Goal: Information Seeking & Learning: Learn about a topic

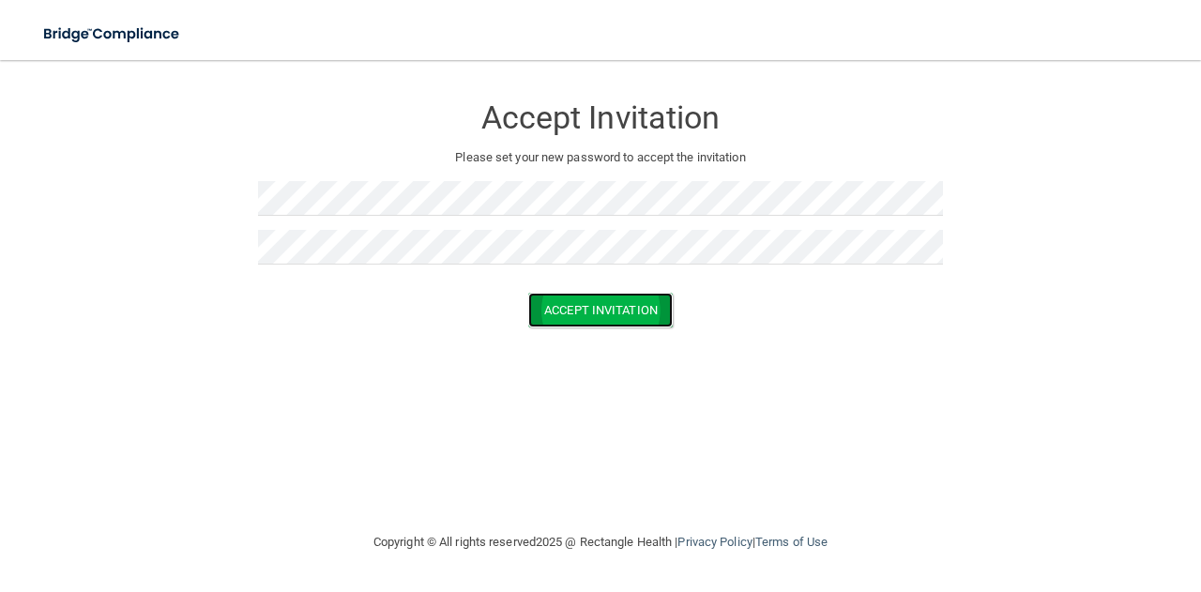
click at [594, 313] on button "Accept Invitation" at bounding box center [600, 310] width 145 height 35
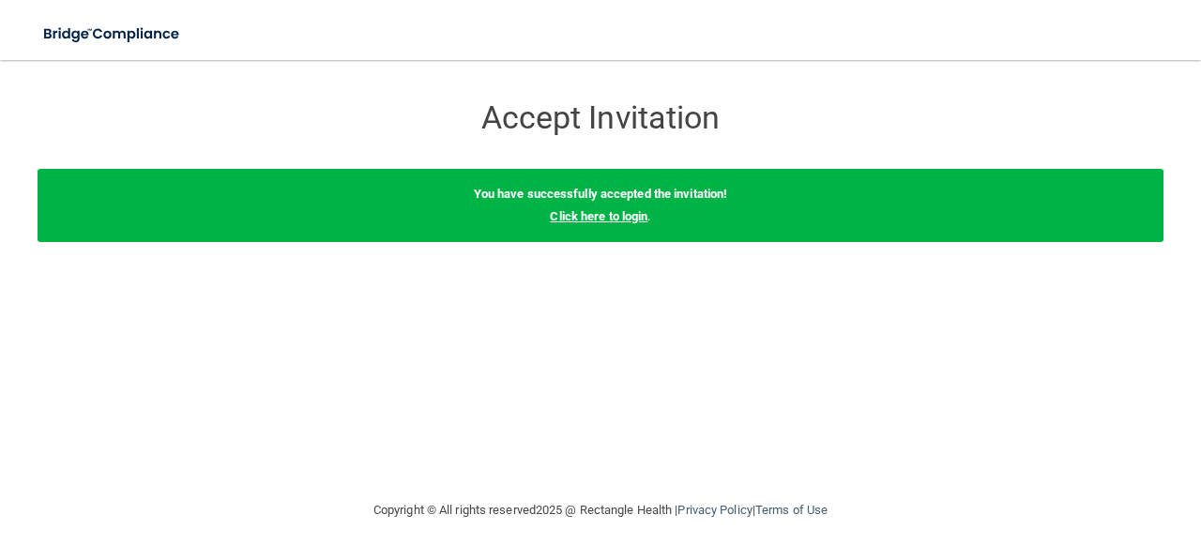
click at [641, 217] on link "Click here to login" at bounding box center [599, 216] width 98 height 14
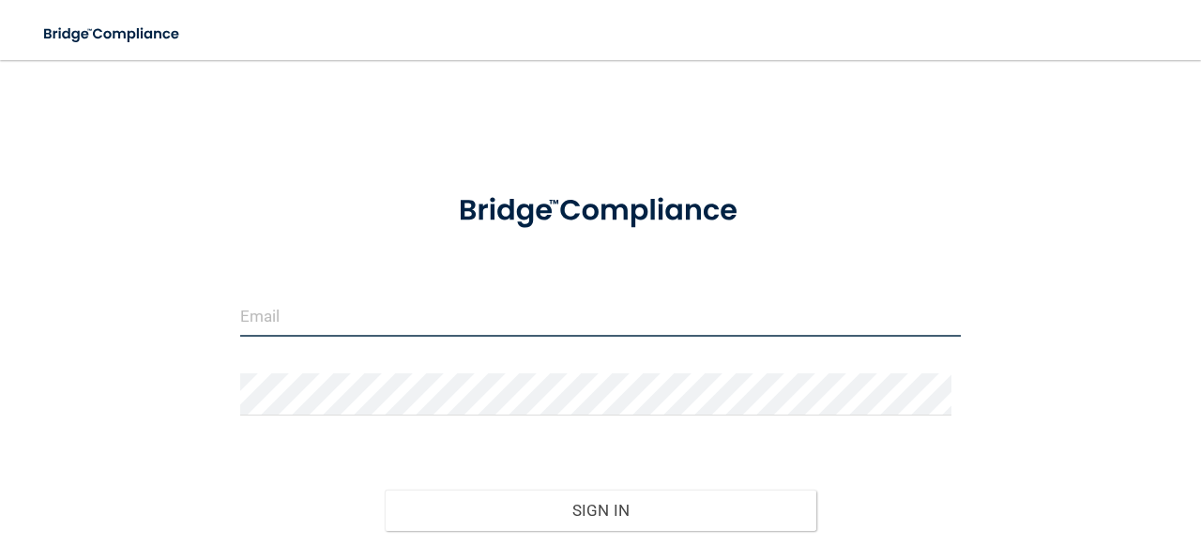
click at [503, 297] on input "email" at bounding box center [600, 316] width 721 height 42
type input "[EMAIL_ADDRESS][DOMAIN_NAME]"
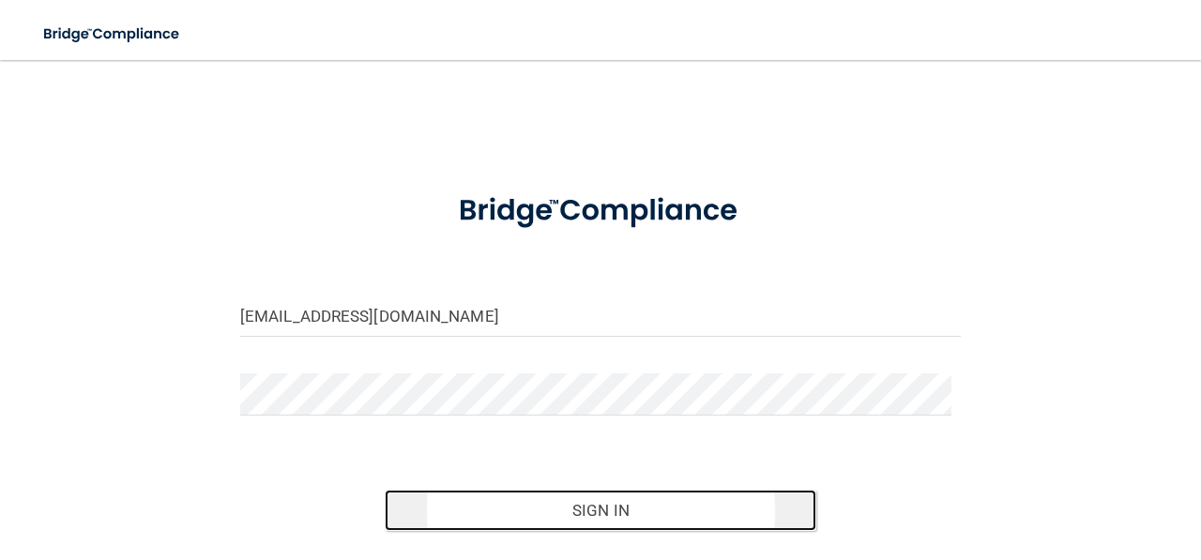
click at [594, 500] on button "Sign In" at bounding box center [601, 510] width 433 height 41
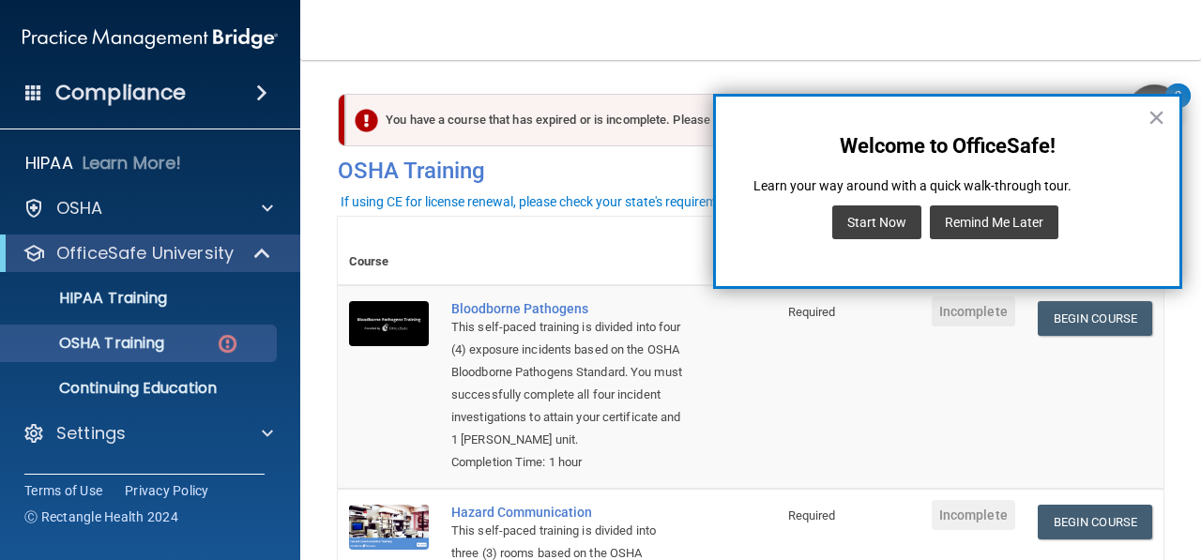
click at [1039, 211] on button "Remind Me Later" at bounding box center [994, 223] width 129 height 34
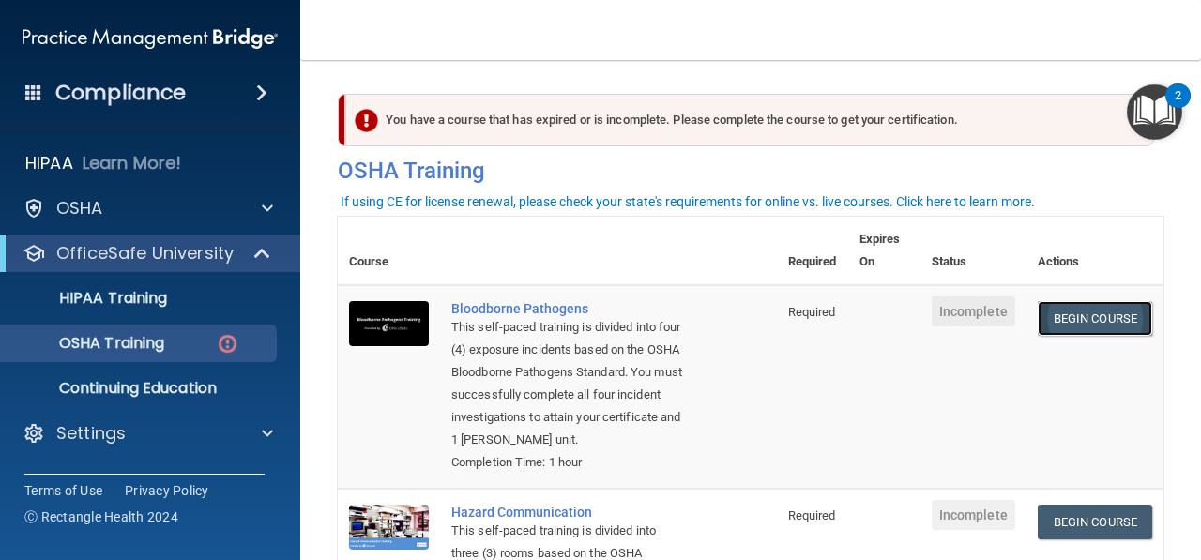
click at [1049, 323] on link "Begin Course" at bounding box center [1095, 318] width 114 height 35
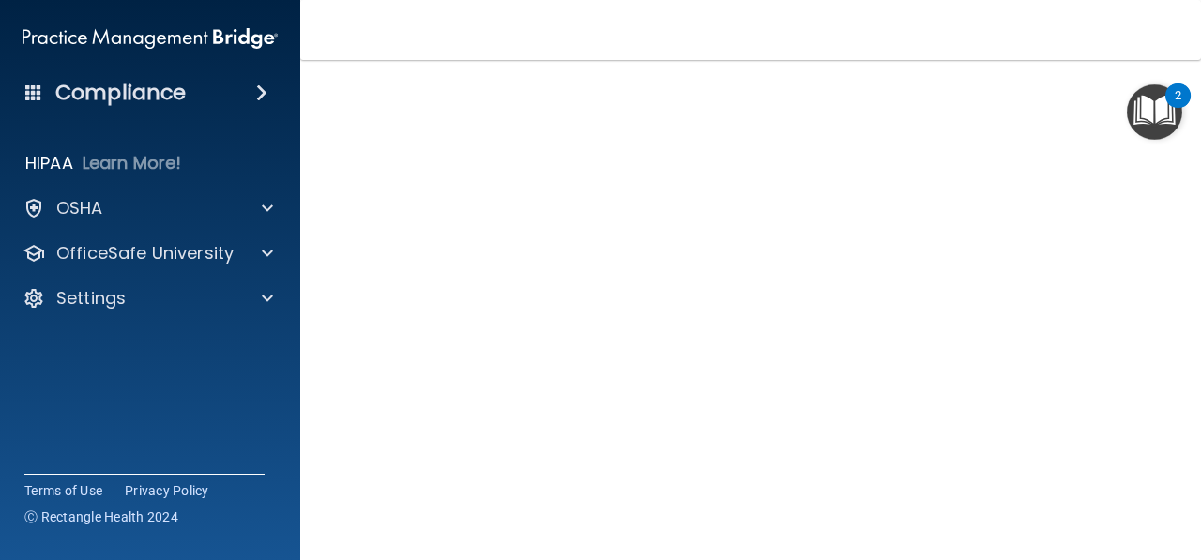
scroll to position [175, 0]
click at [1138, 99] on img "Open Resource Center, 2 new notifications" at bounding box center [1154, 111] width 55 height 55
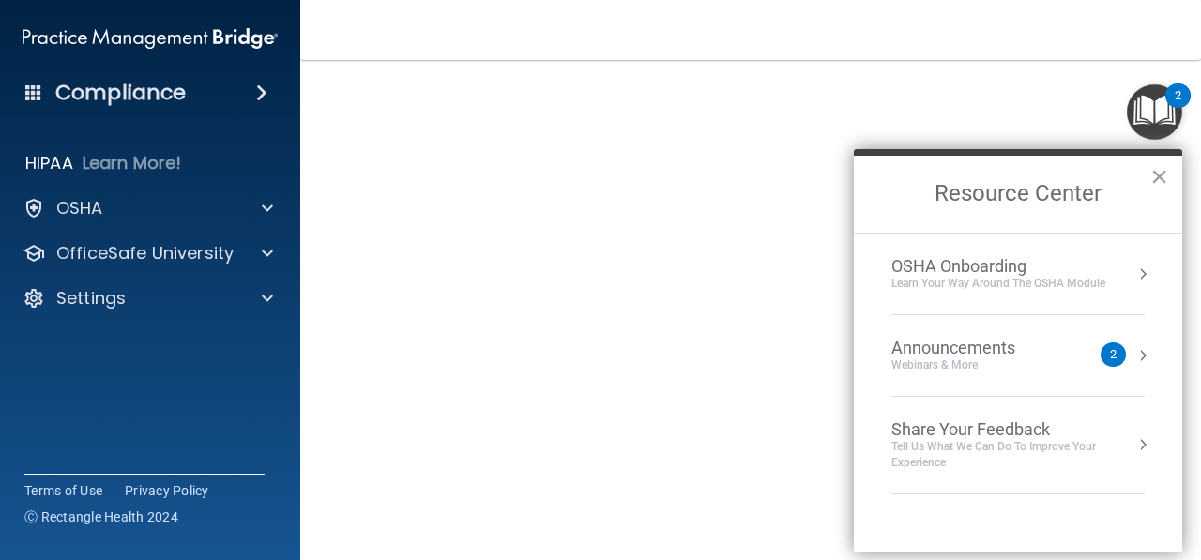
click at [1149, 101] on img "Open Resource Center, 2 new notifications" at bounding box center [1154, 111] width 55 height 55
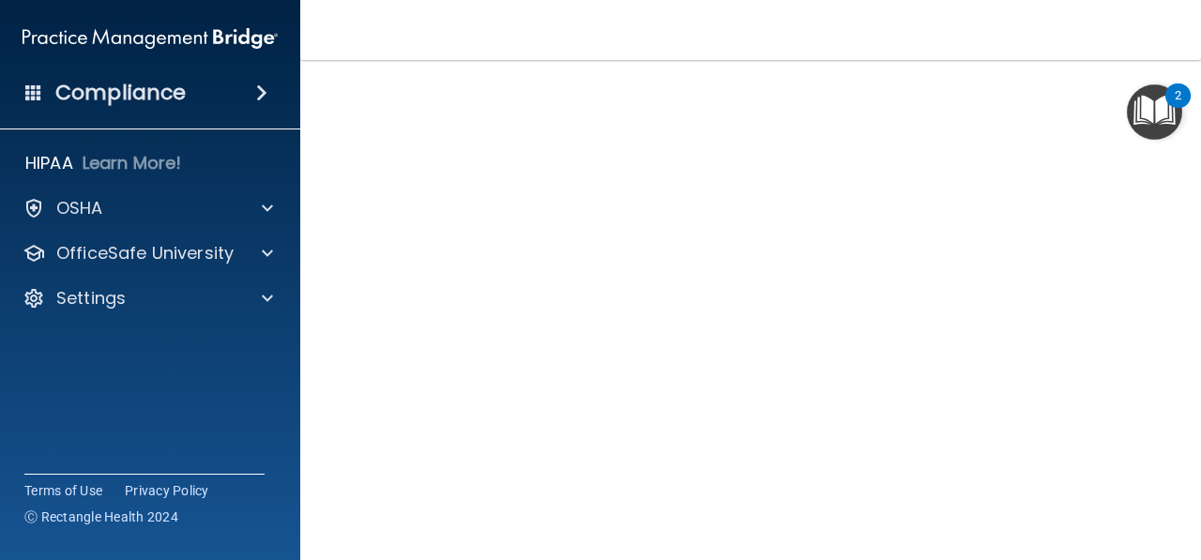
scroll to position [82, 0]
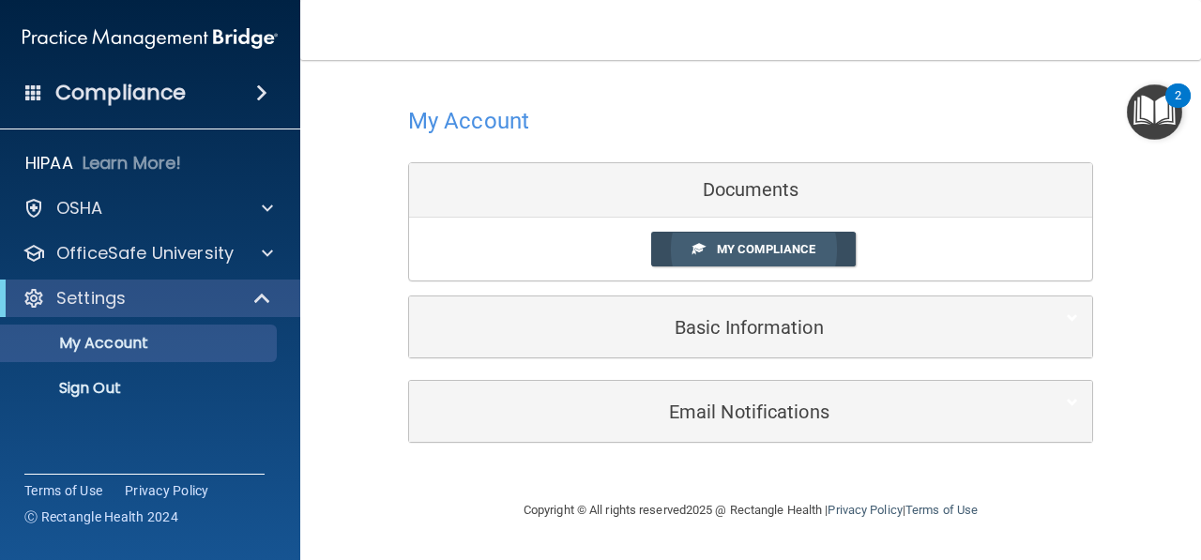
click at [709, 250] on link "My Compliance" at bounding box center [754, 249] width 206 height 35
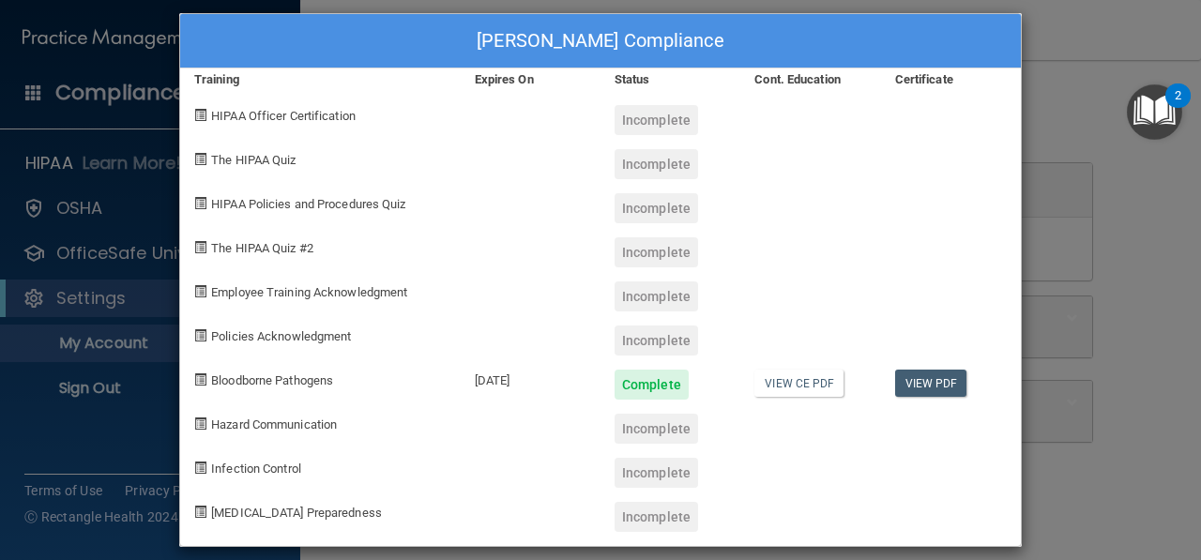
scroll to position [32, 0]
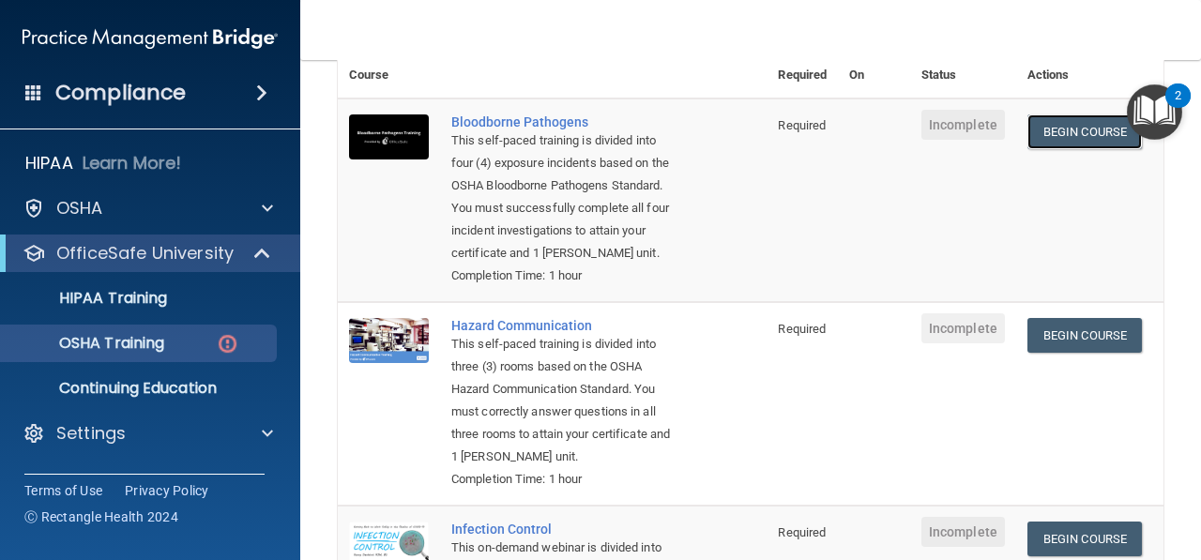
scroll to position [100, 0]
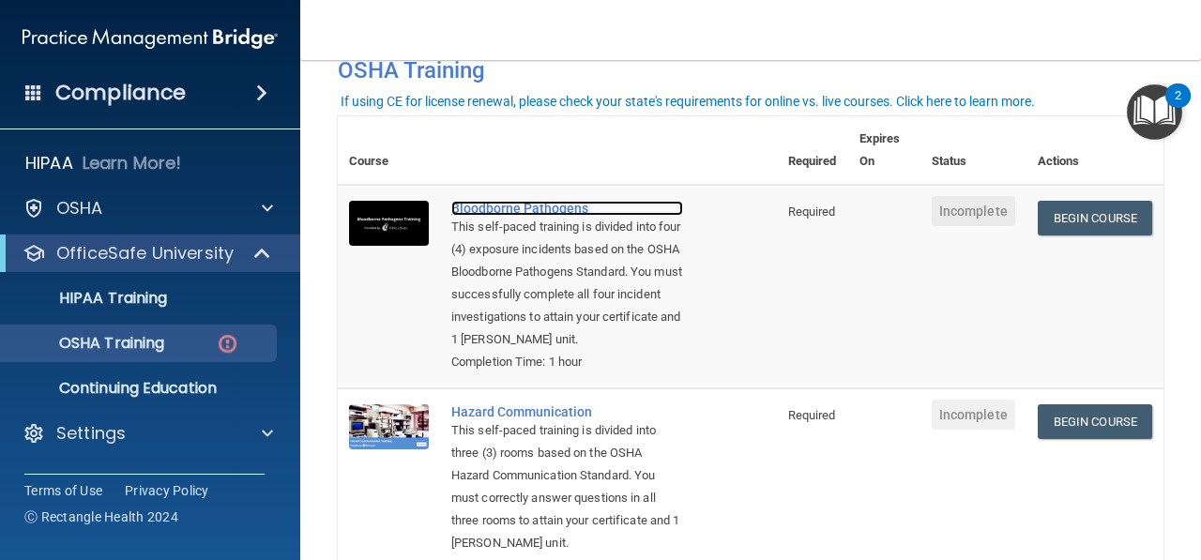
click at [516, 205] on div "Bloodborne Pathogens" at bounding box center [567, 208] width 232 height 15
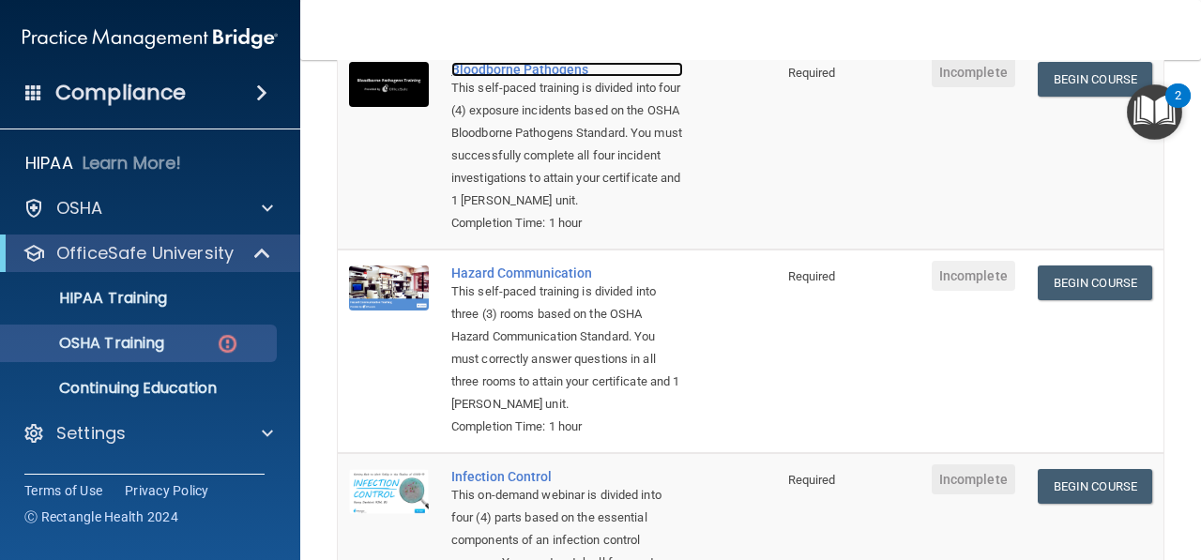
scroll to position [288, 0]
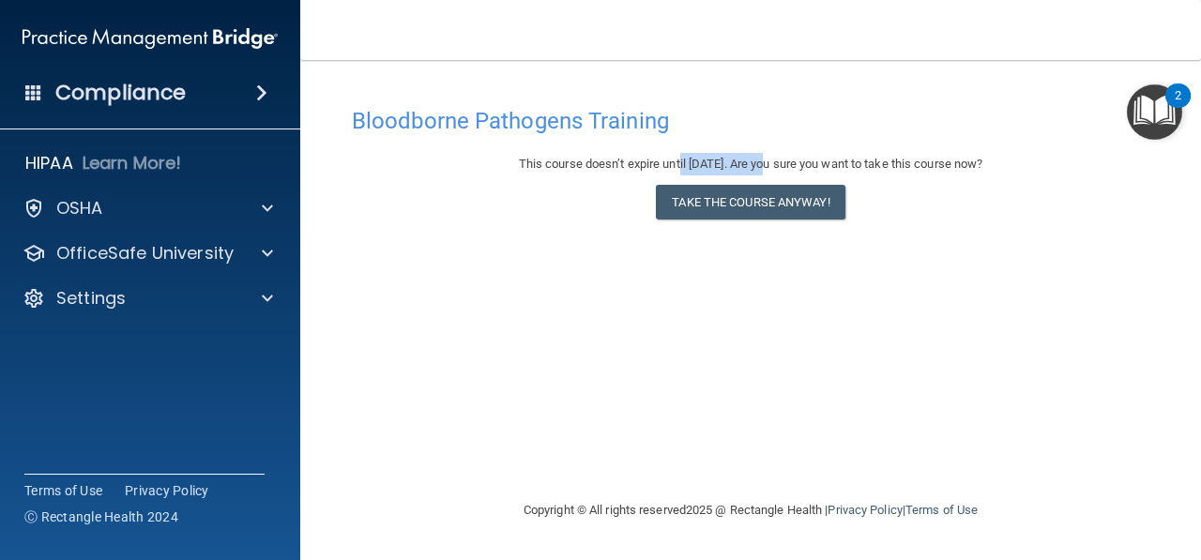
drag, startPoint x: 664, startPoint y: 166, endPoint x: 755, endPoint y: 167, distance: 91.0
click at [755, 167] on div "This course doesn’t expire until 08/15/2026. Are you sure you want to take this…" at bounding box center [751, 164] width 798 height 23
